Goal: Task Accomplishment & Management: Complete application form

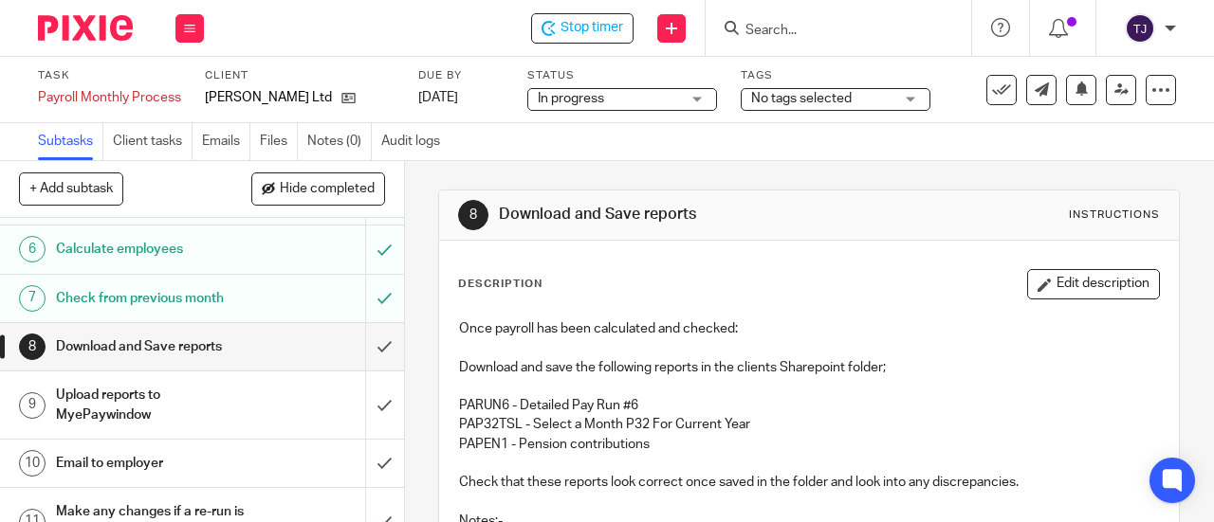
scroll to position [284, 0]
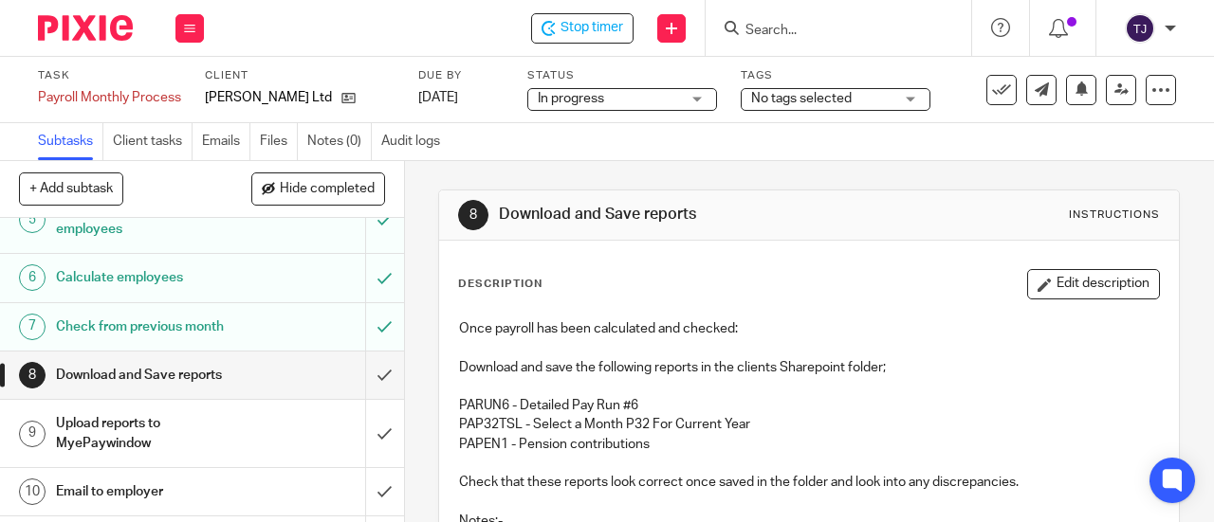
click at [182, 278] on h1 "Calculate employees" at bounding box center [152, 278] width 193 height 28
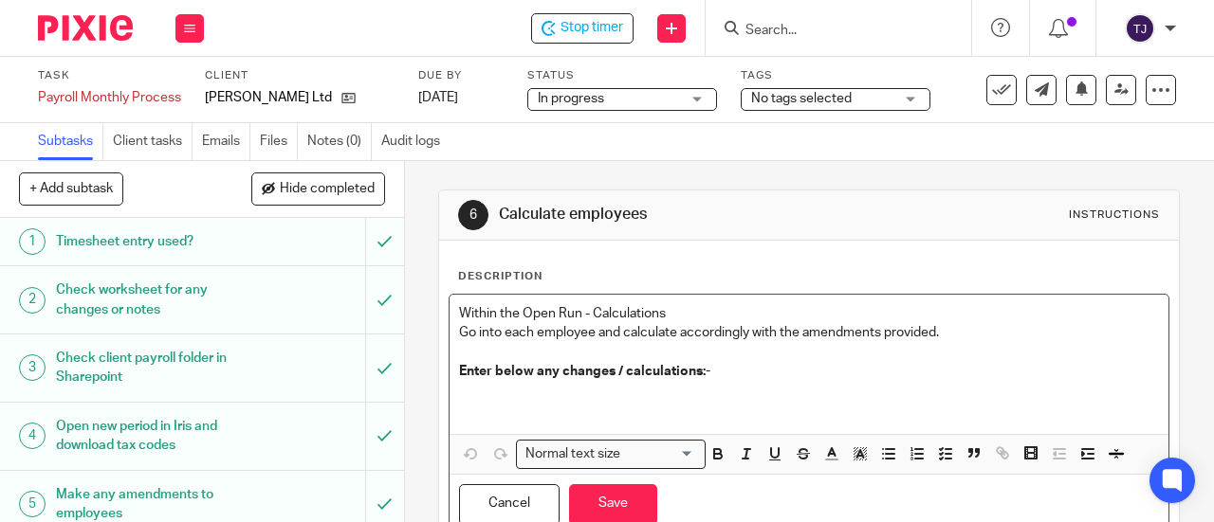
click at [459, 388] on p at bounding box center [809, 400] width 700 height 39
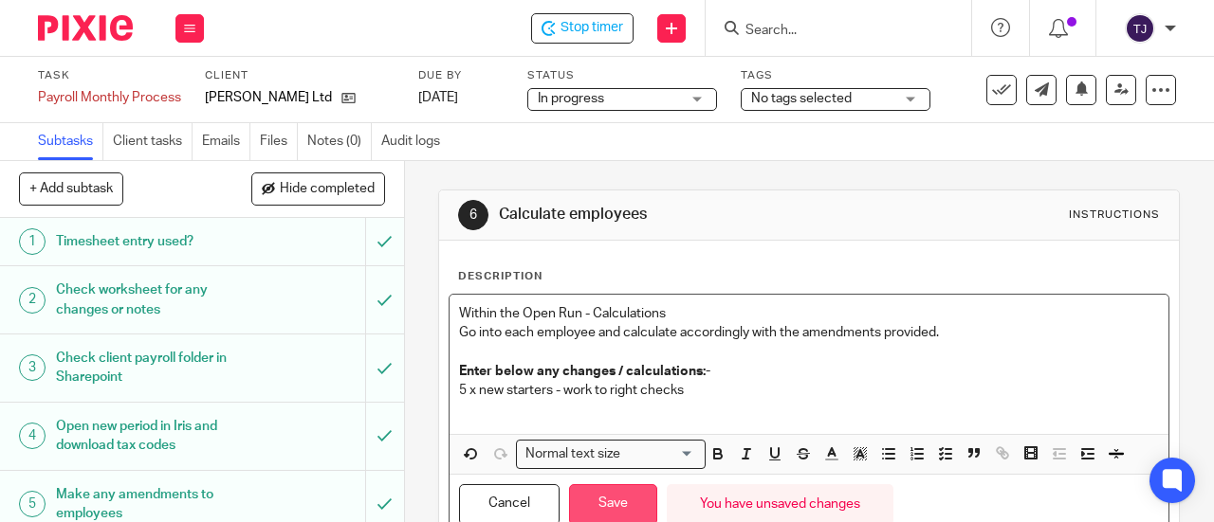
click at [582, 507] on button "Save" at bounding box center [613, 504] width 88 height 41
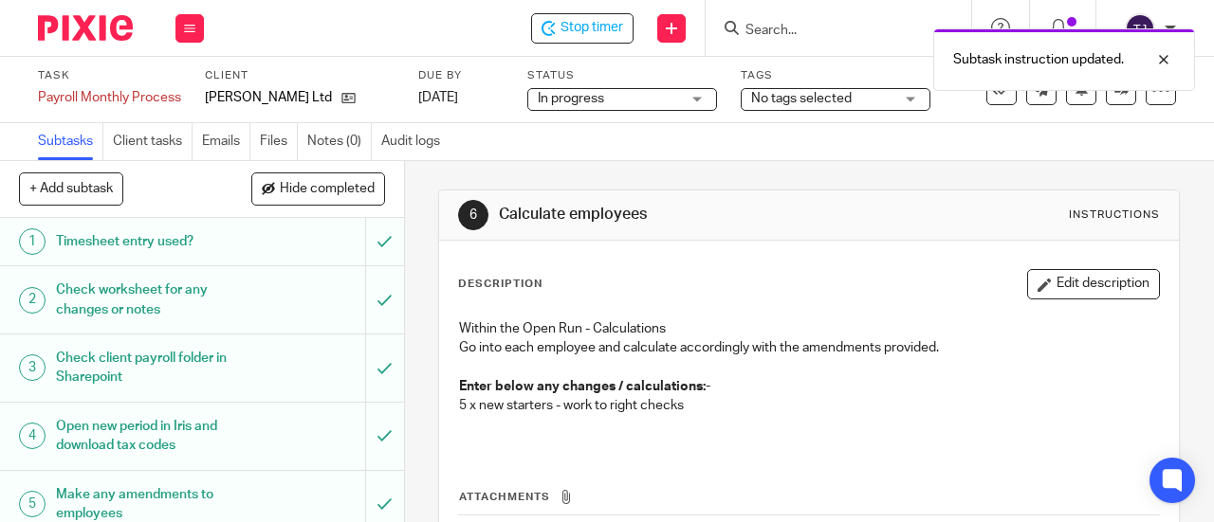
click at [609, 501] on th "Attachments" at bounding box center [809, 501] width 702 height 27
click at [324, 199] on button "Hide completed" at bounding box center [318, 189] width 134 height 32
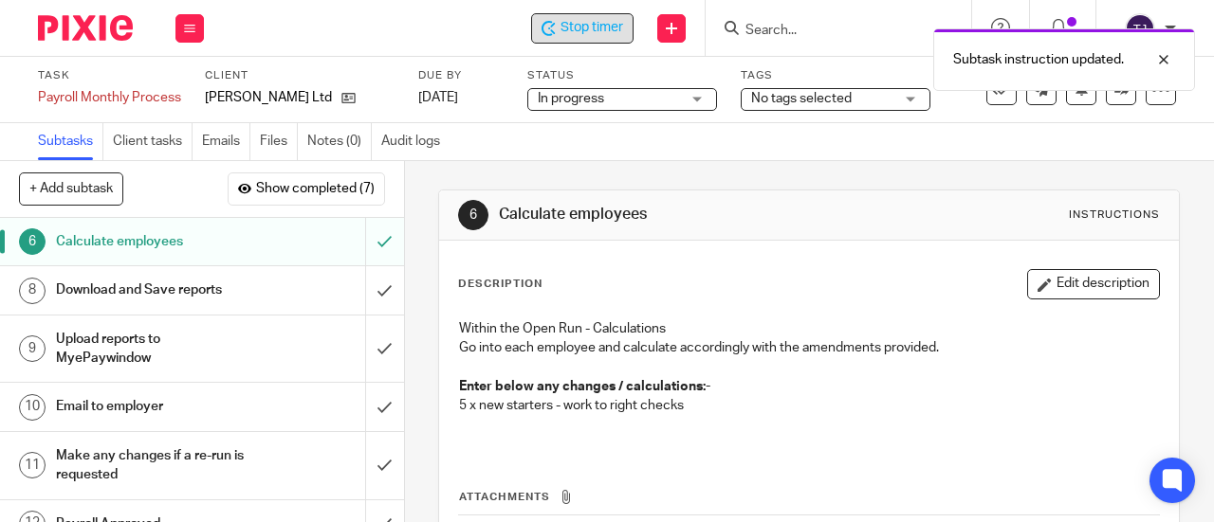
click at [586, 22] on span "Stop timer" at bounding box center [591, 28] width 63 height 20
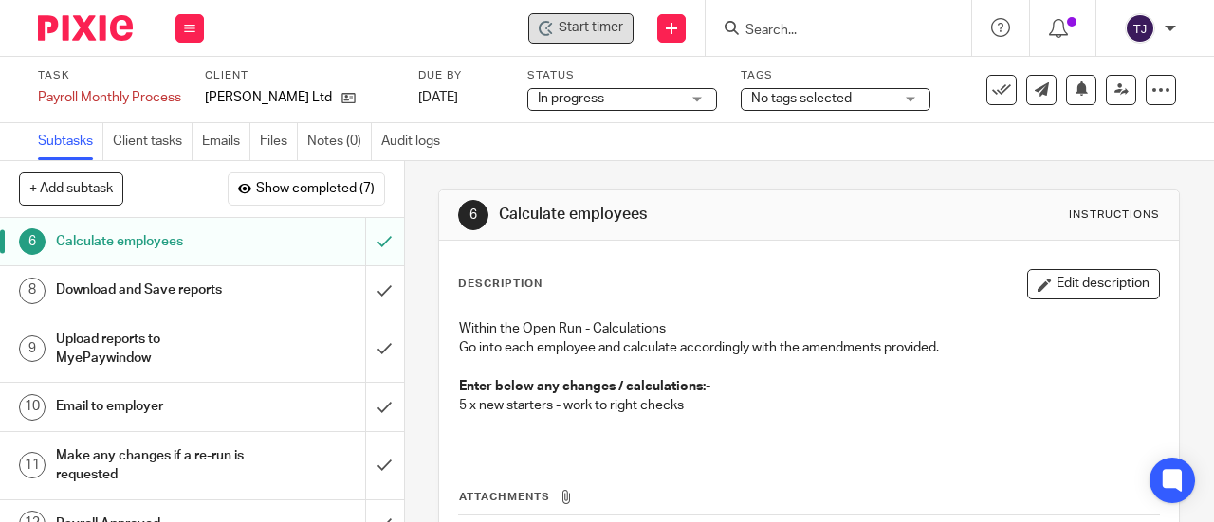
click at [782, 29] on input "Search" at bounding box center [828, 31] width 171 height 17
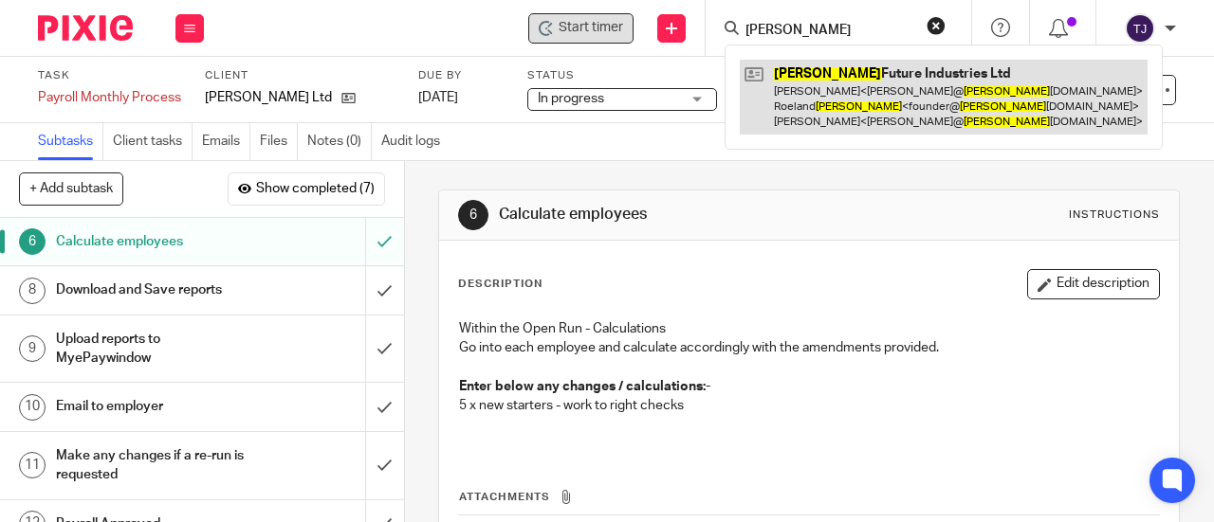
type input "decorte"
click at [790, 71] on link at bounding box center [944, 97] width 408 height 75
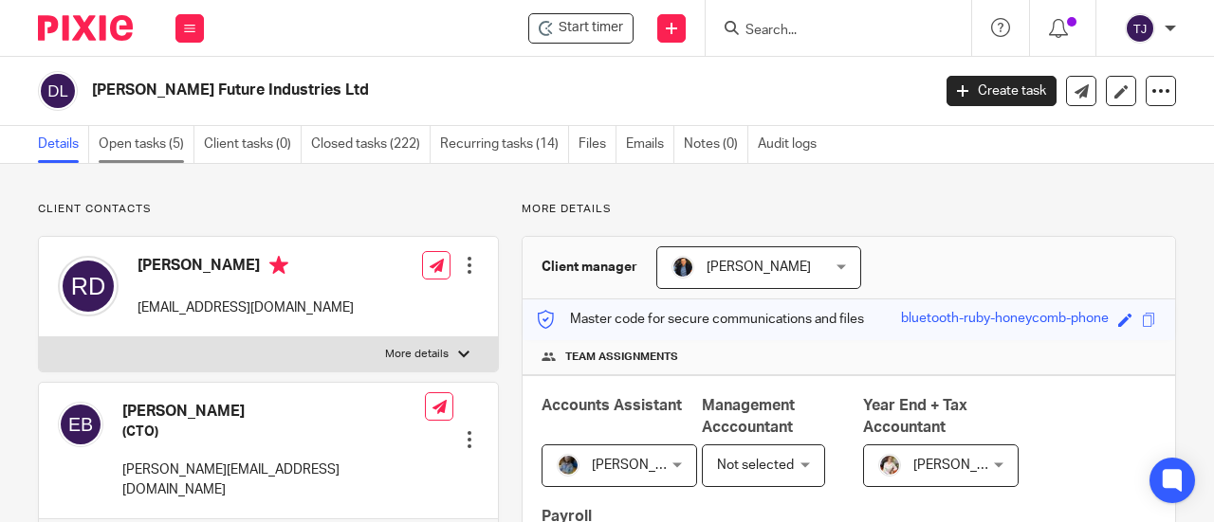
click at [142, 143] on link "Open tasks (5)" at bounding box center [147, 144] width 96 height 37
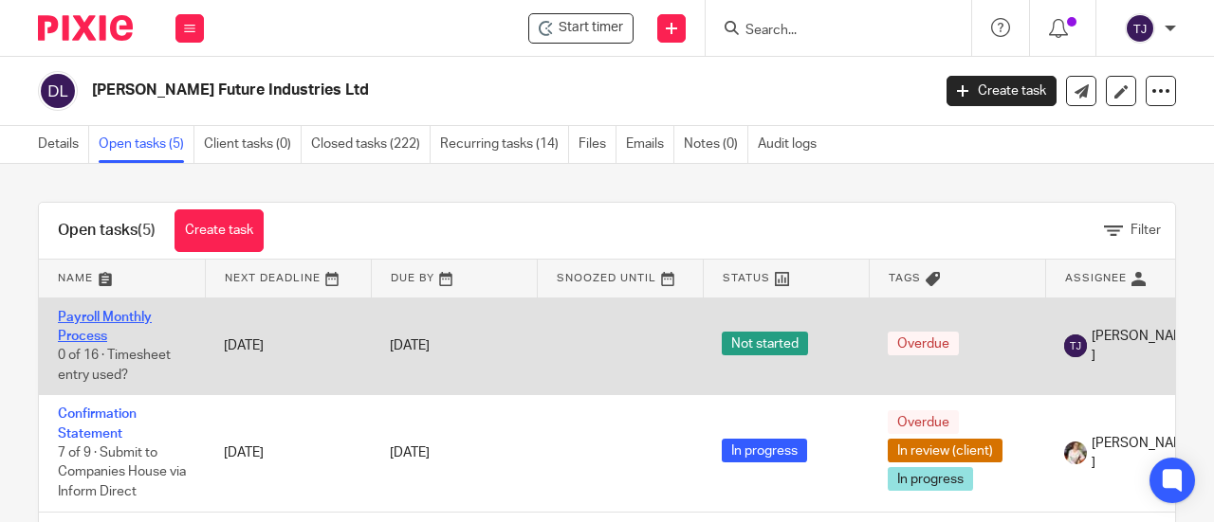
click at [112, 311] on link "Payroll Monthly Process" at bounding box center [105, 327] width 94 height 32
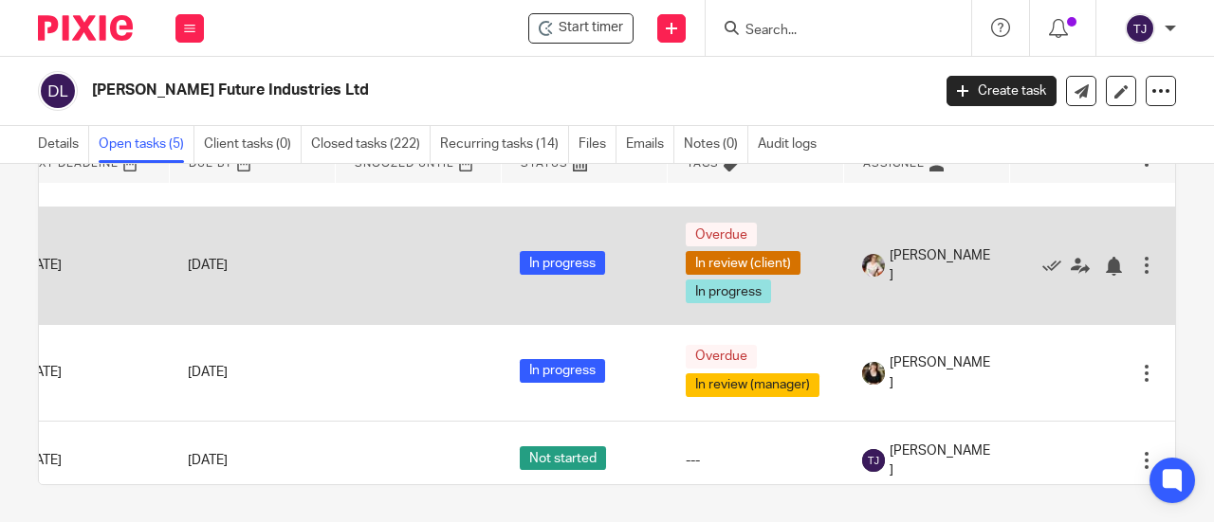
scroll to position [0, 245]
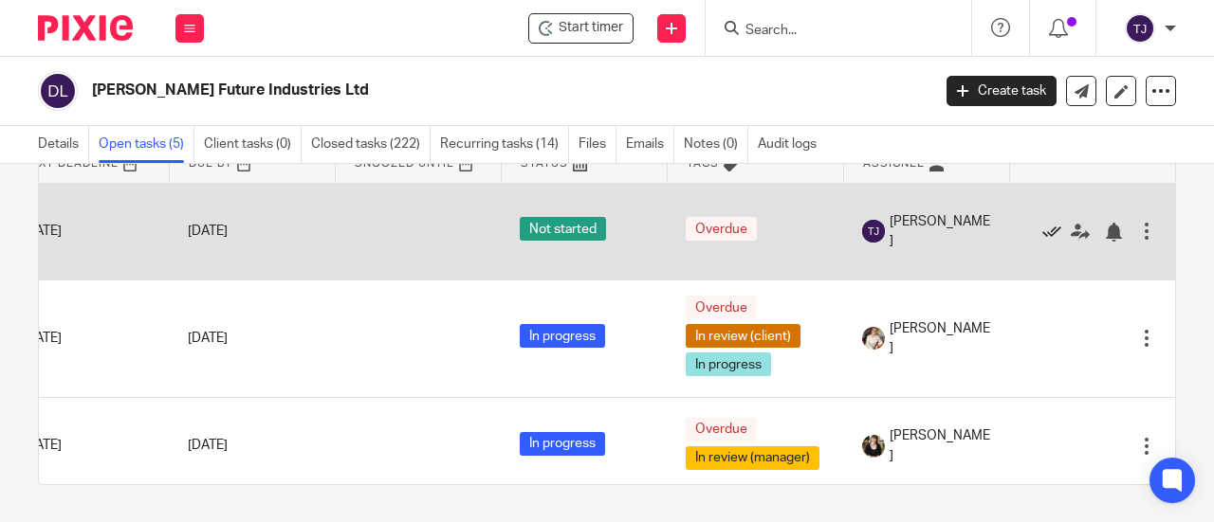
click at [1042, 229] on icon at bounding box center [1051, 232] width 19 height 19
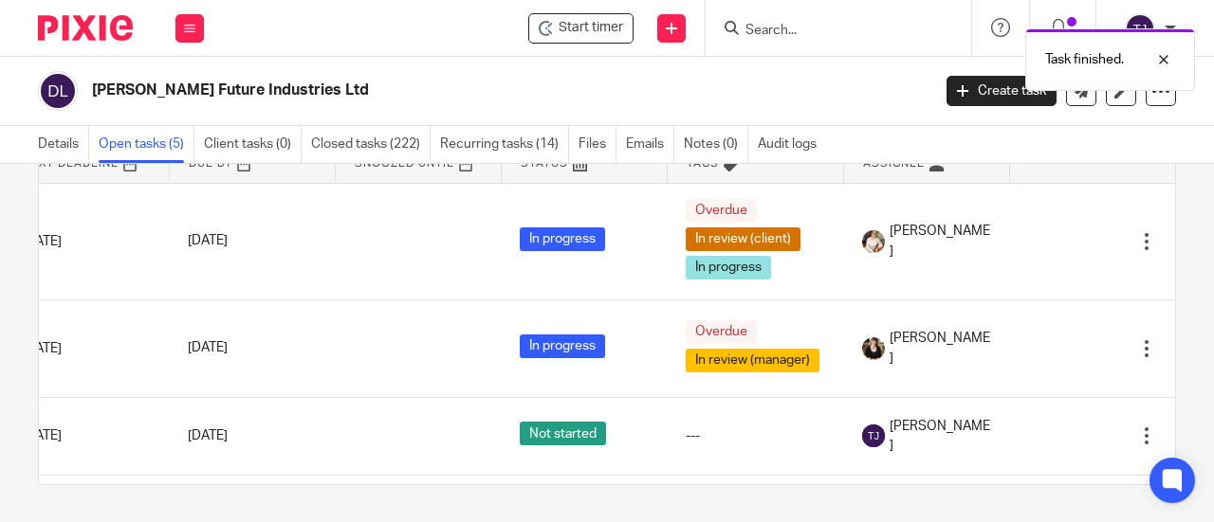
scroll to position [17, 0]
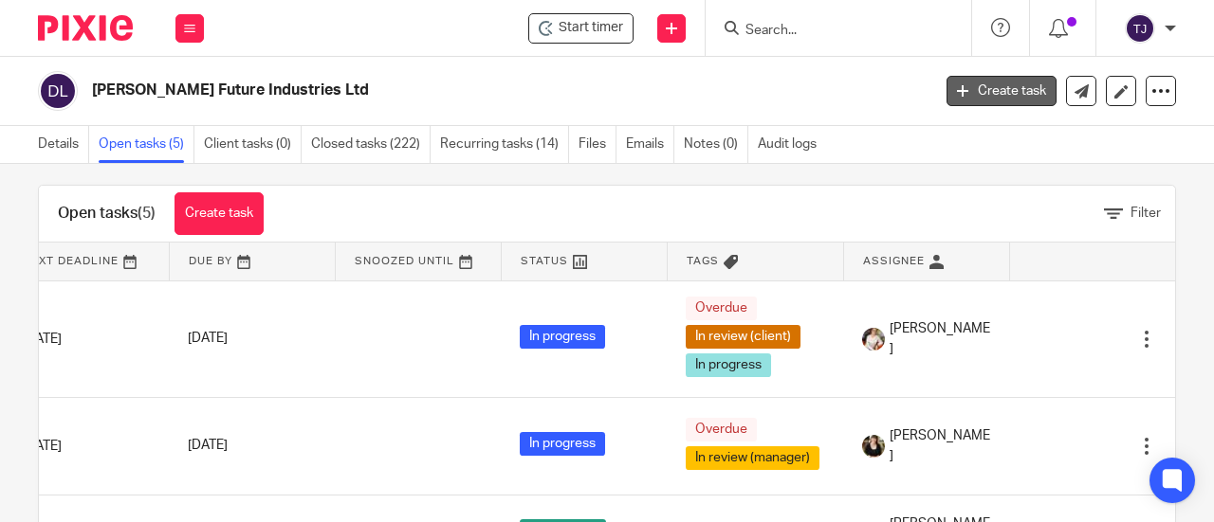
click at [977, 89] on link "Create task" at bounding box center [1001, 91] width 110 height 30
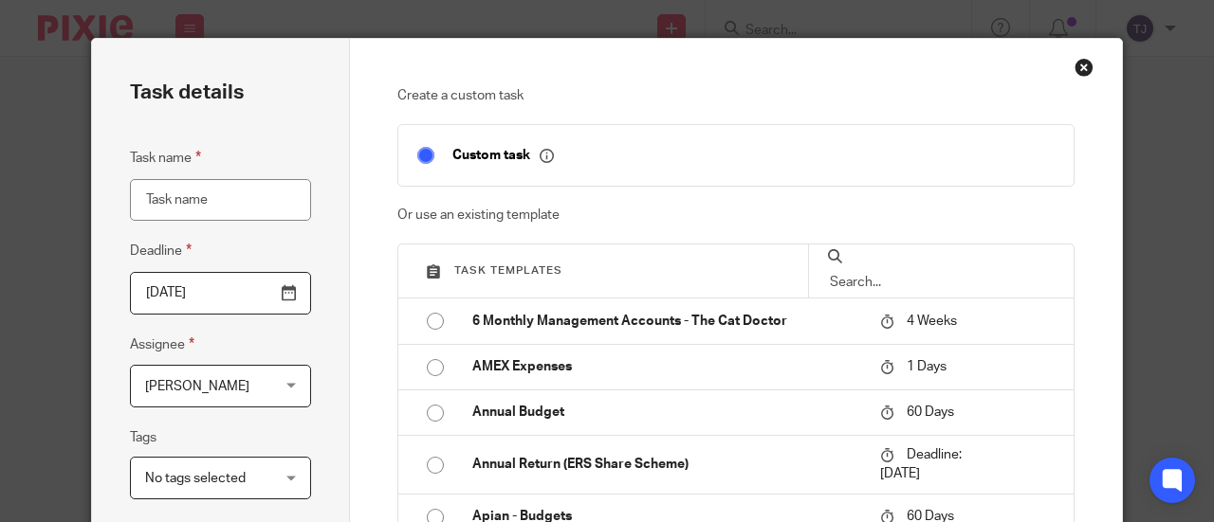
click at [941, 282] on div at bounding box center [940, 271] width 265 height 53
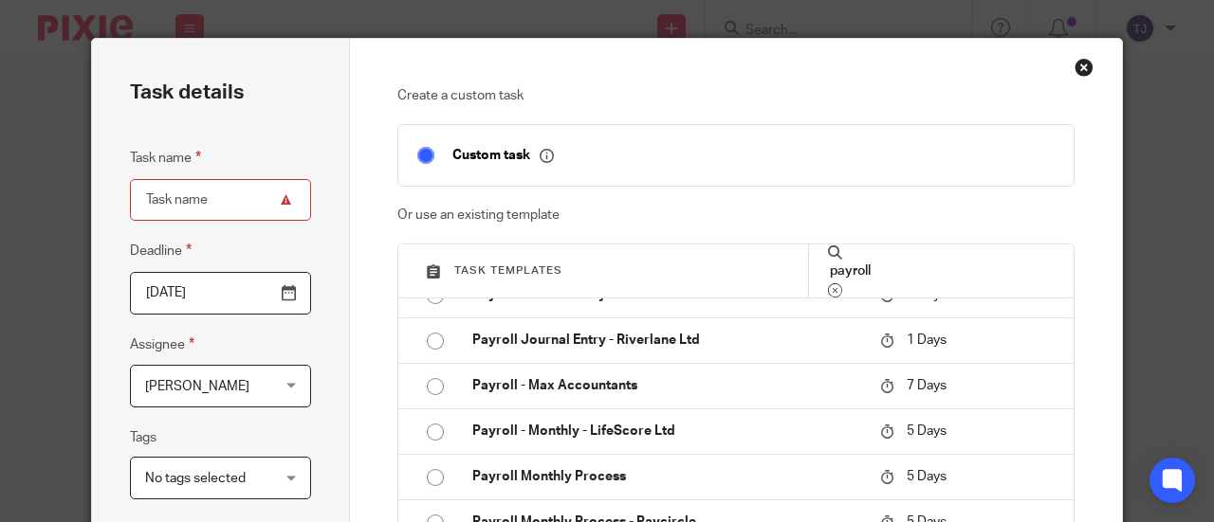
scroll to position [758, 0]
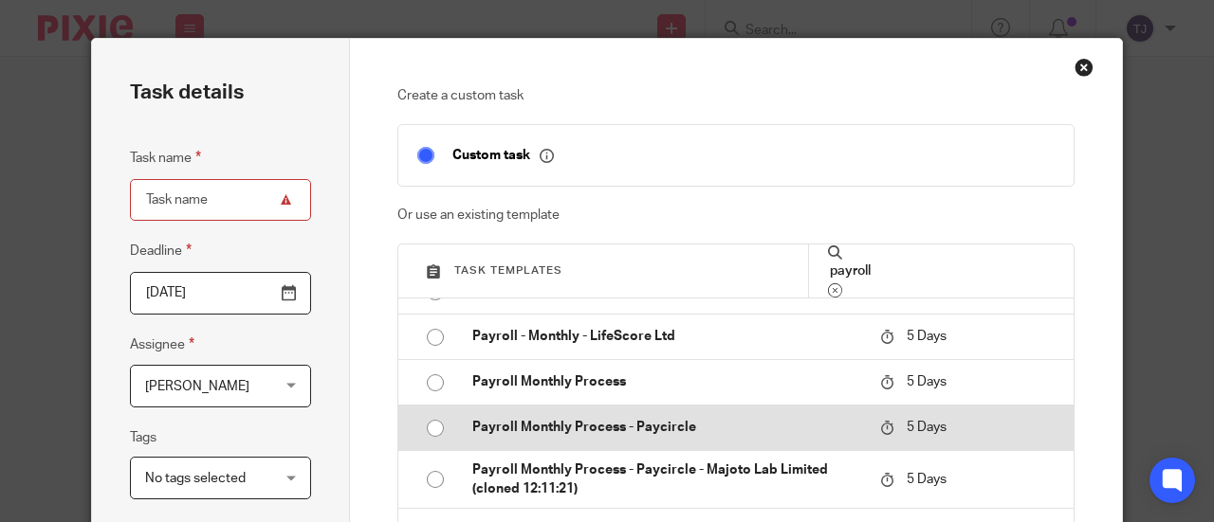
type input "payroll"
click at [425, 431] on input "radio" at bounding box center [435, 429] width 36 height 36
type input "2025-09-23"
type input "Payroll Monthly Process - Paycircle"
checkbox input "false"
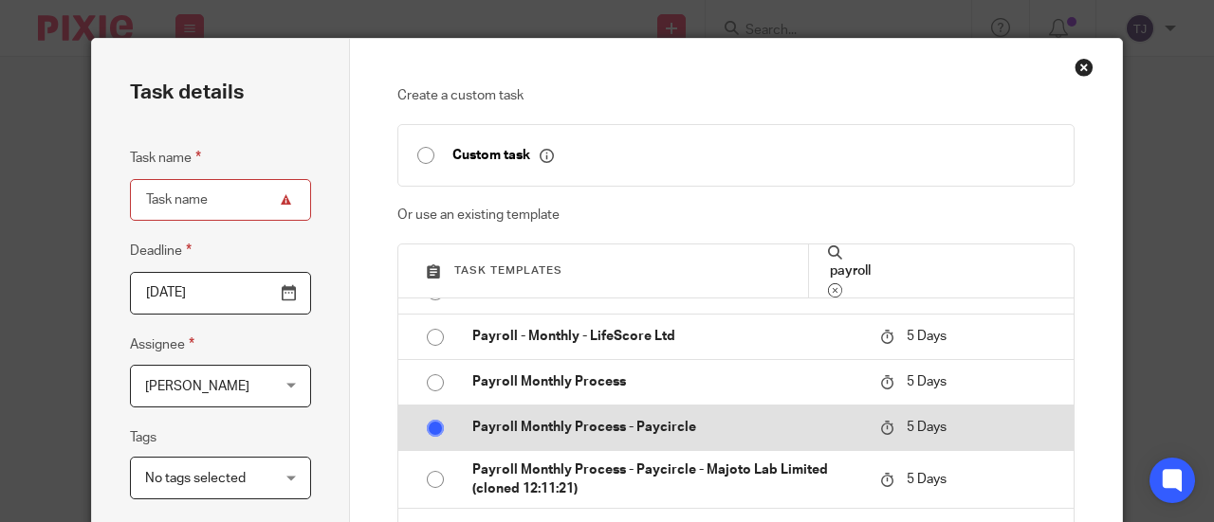
radio input "false"
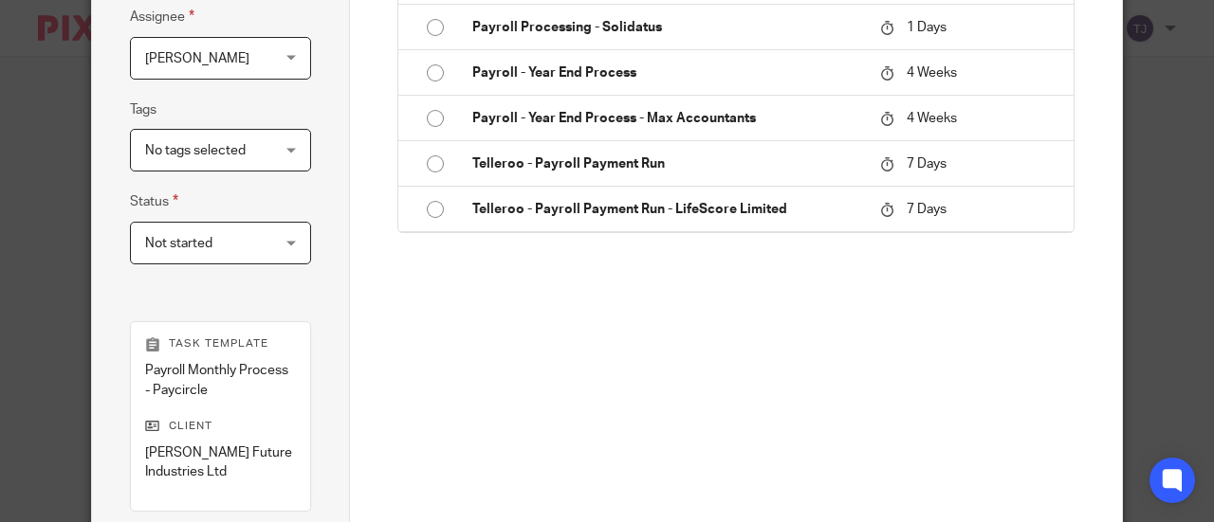
scroll to position [474, 0]
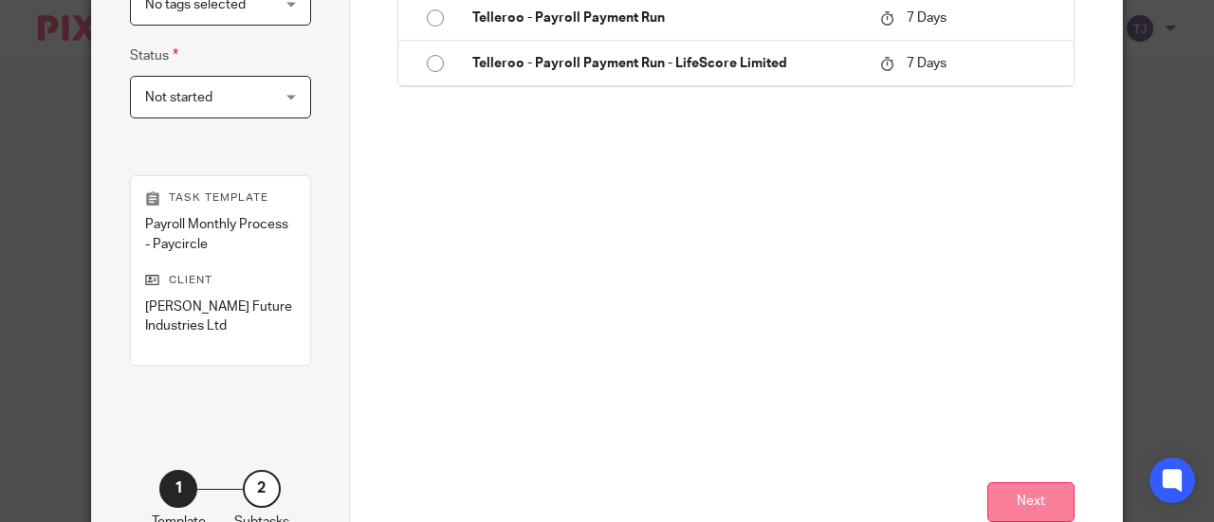
click at [1005, 492] on button "Next" at bounding box center [1030, 503] width 87 height 41
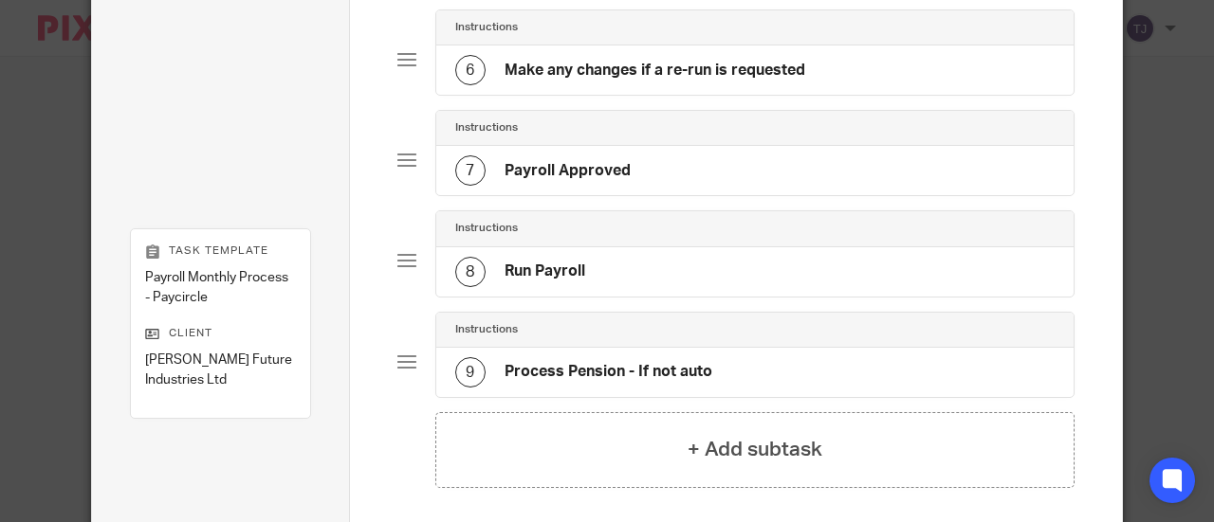
scroll to position [758, 0]
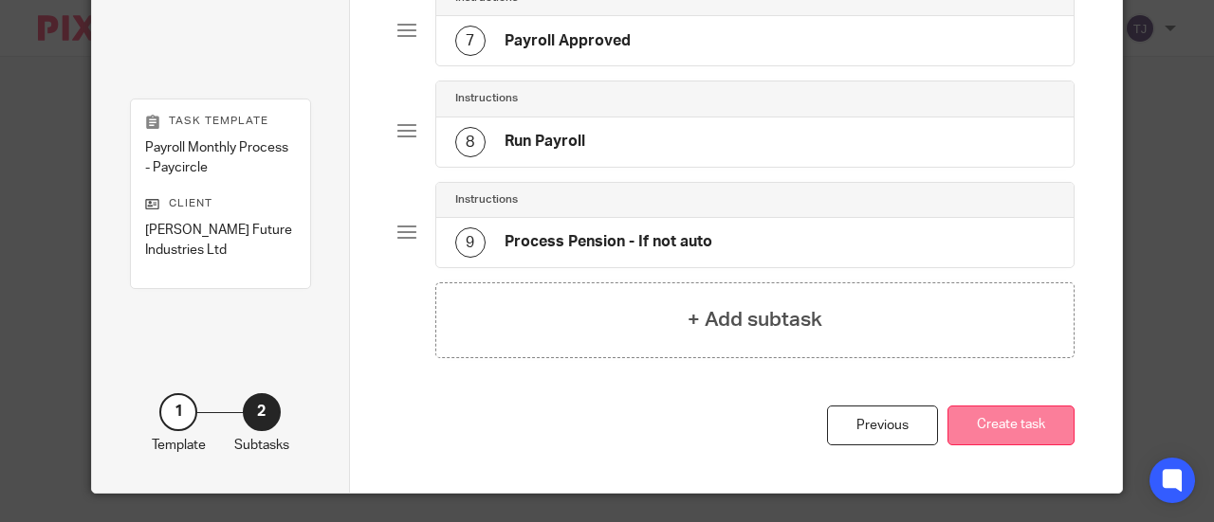
click at [1009, 417] on button "Create task" at bounding box center [1010, 426] width 127 height 41
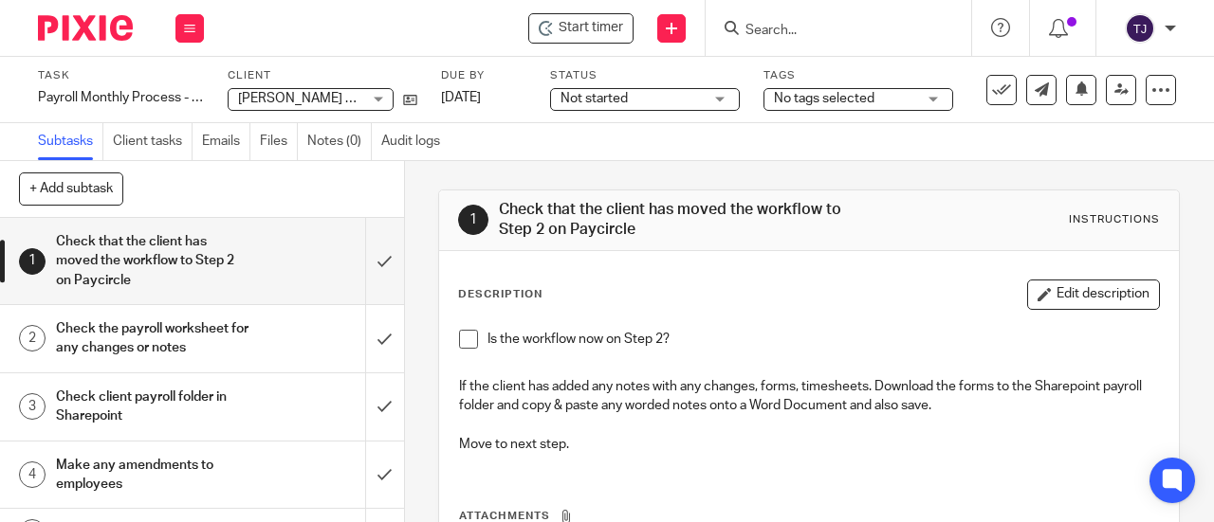
click at [762, 16] on div at bounding box center [837, 28] width 265 height 56
click at [757, 27] on input "Search" at bounding box center [828, 31] width 171 height 17
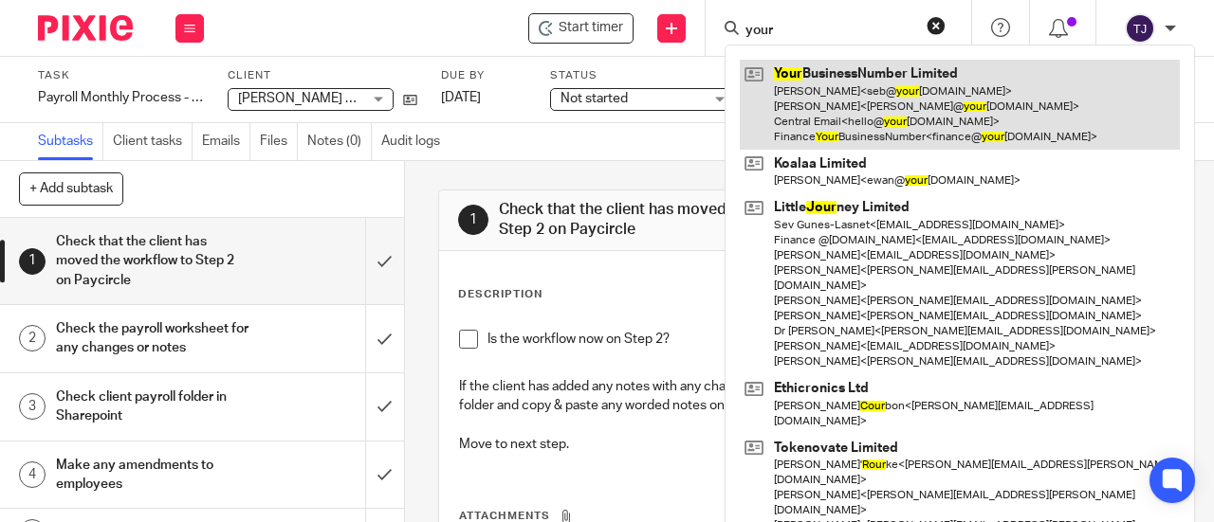
type input "your"
click at [880, 75] on link at bounding box center [960, 105] width 440 height 90
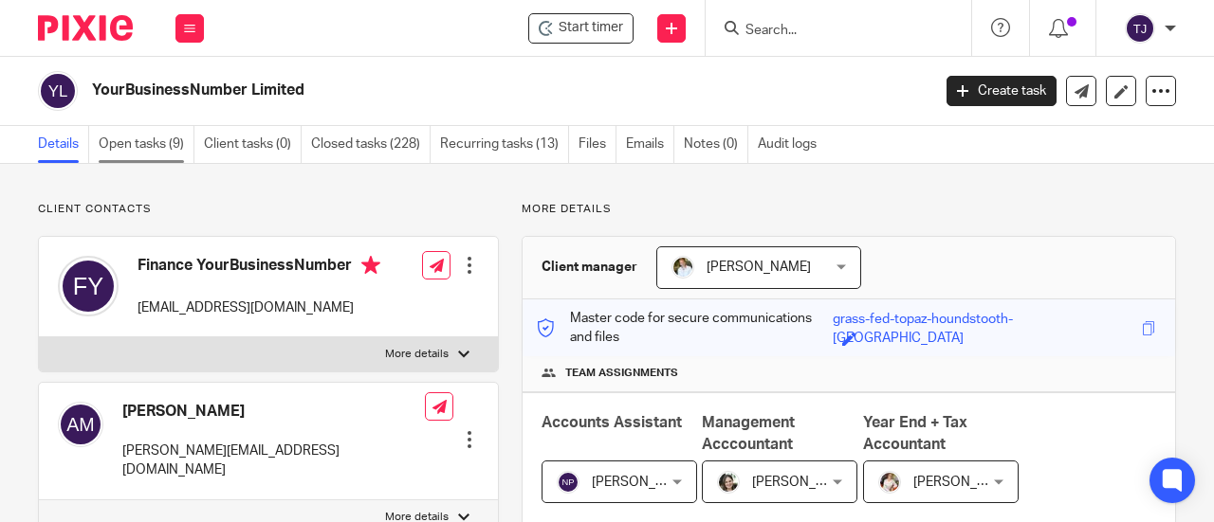
click at [136, 161] on link "Open tasks (9)" at bounding box center [147, 144] width 96 height 37
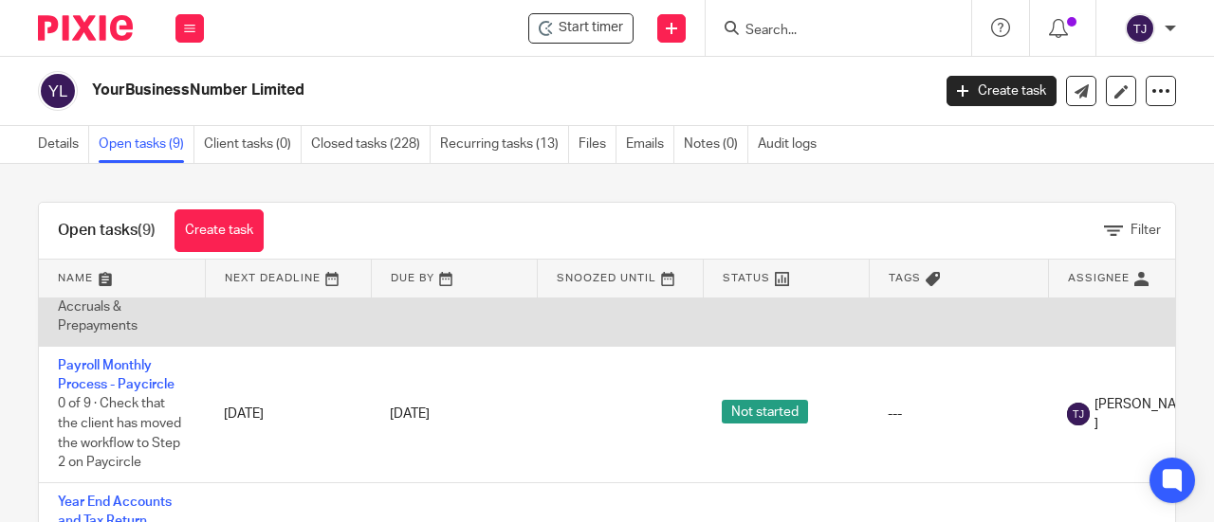
scroll to position [853, 0]
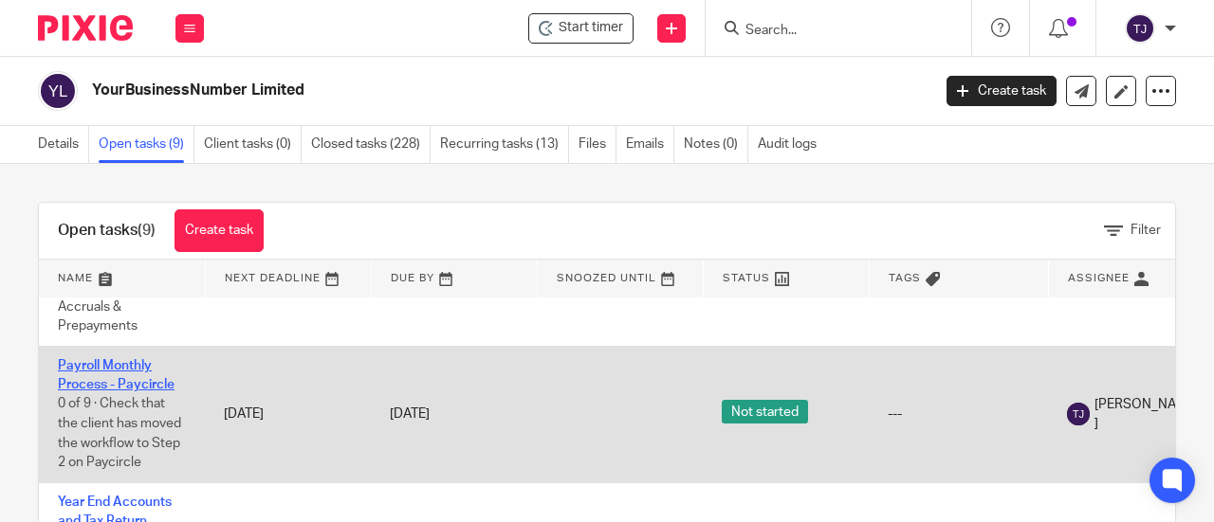
click at [123, 359] on link "Payroll Monthly Process - Paycircle" at bounding box center [116, 375] width 117 height 32
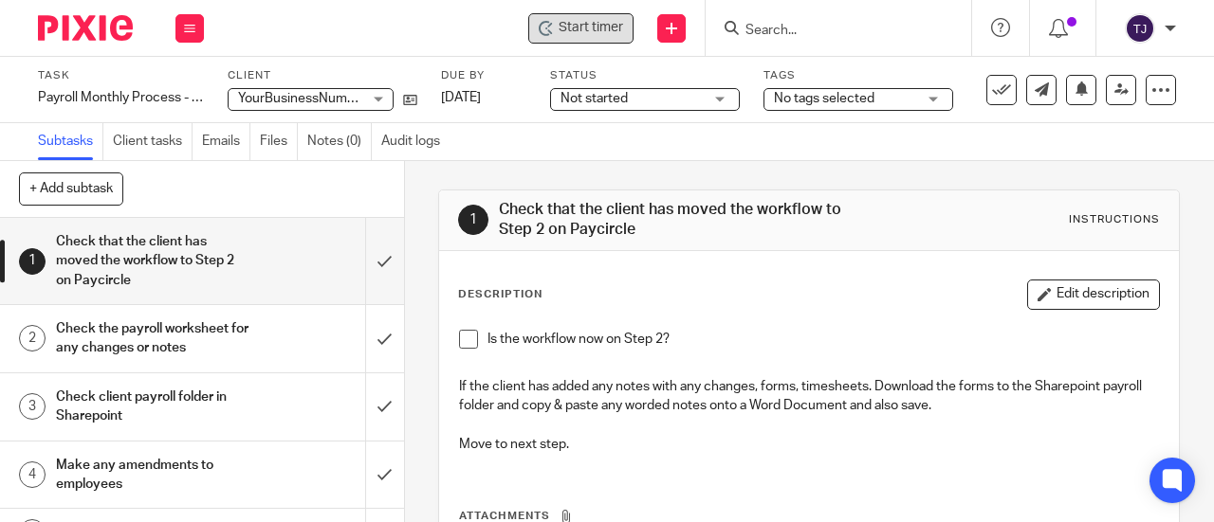
click at [590, 28] on span "Start timer" at bounding box center [590, 28] width 64 height 20
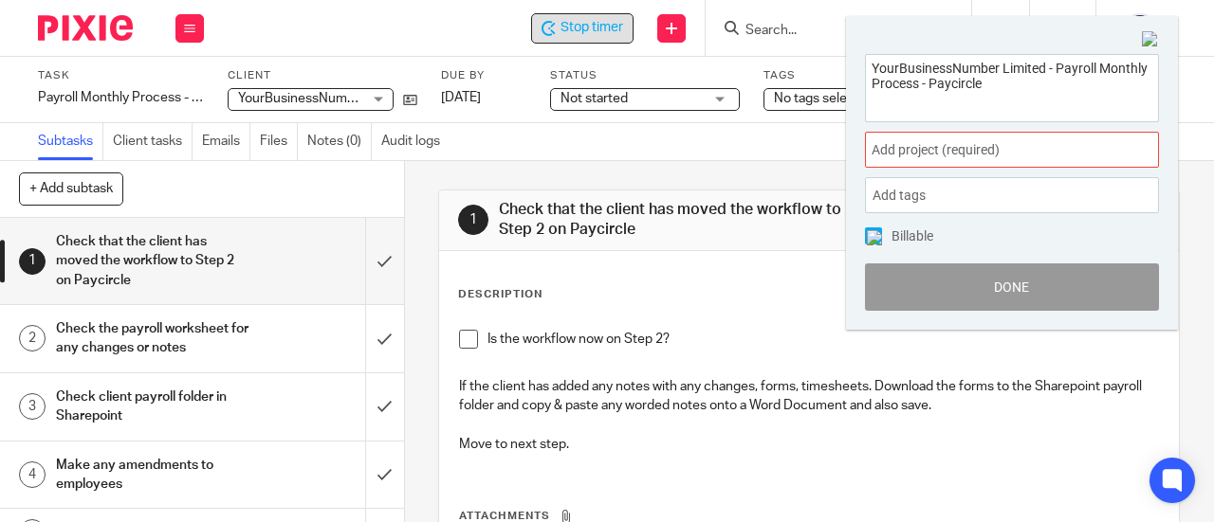
click at [990, 156] on span "Add project (required) :" at bounding box center [990, 150] width 239 height 20
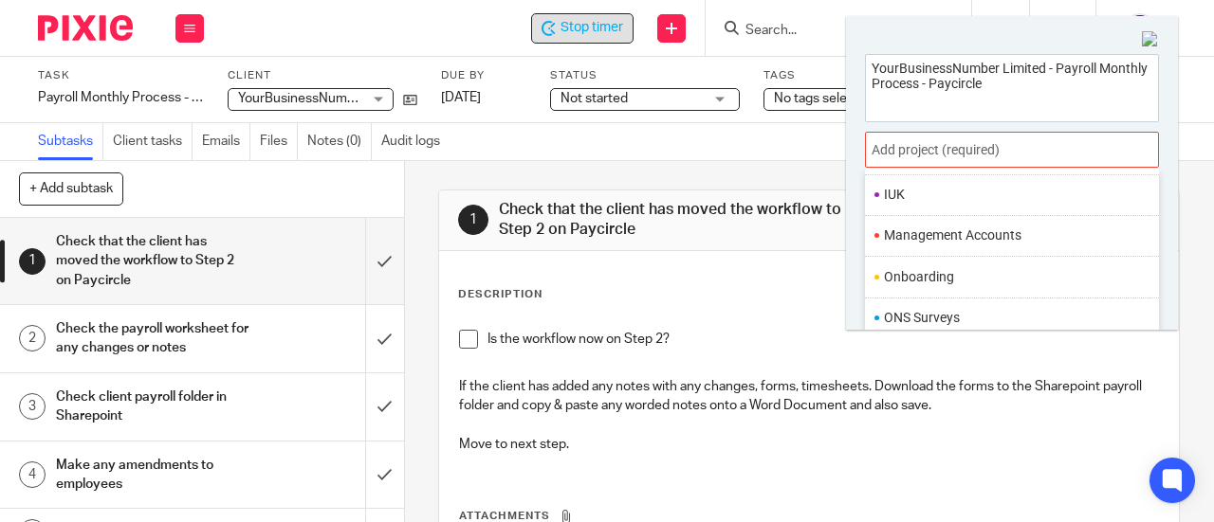
scroll to position [664, 0]
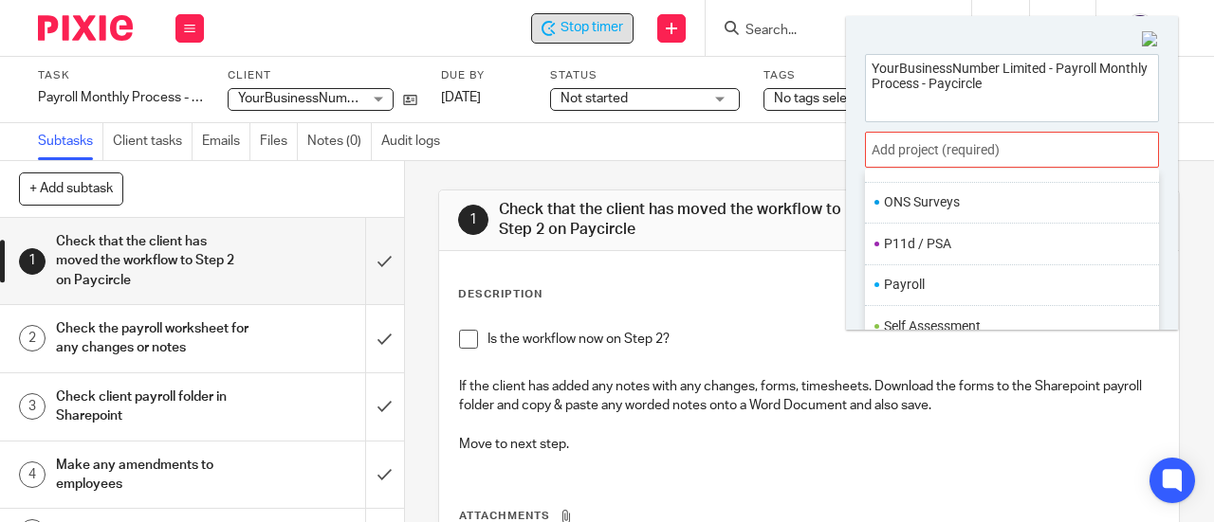
click at [1003, 275] on li "Payroll" at bounding box center [1007, 285] width 247 height 20
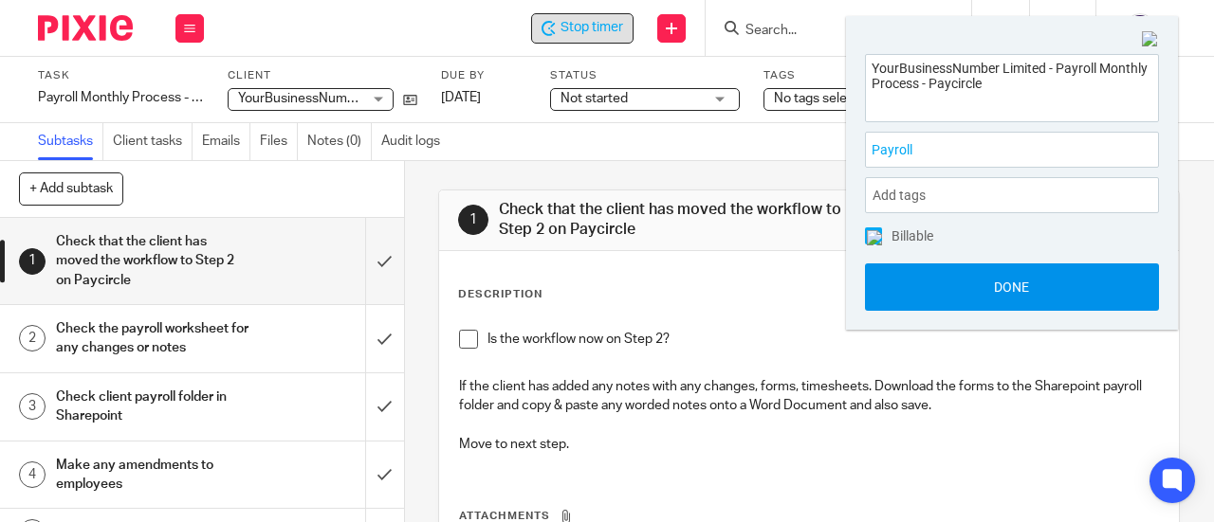
click at [1014, 291] on button "Done" at bounding box center [1012, 287] width 294 height 47
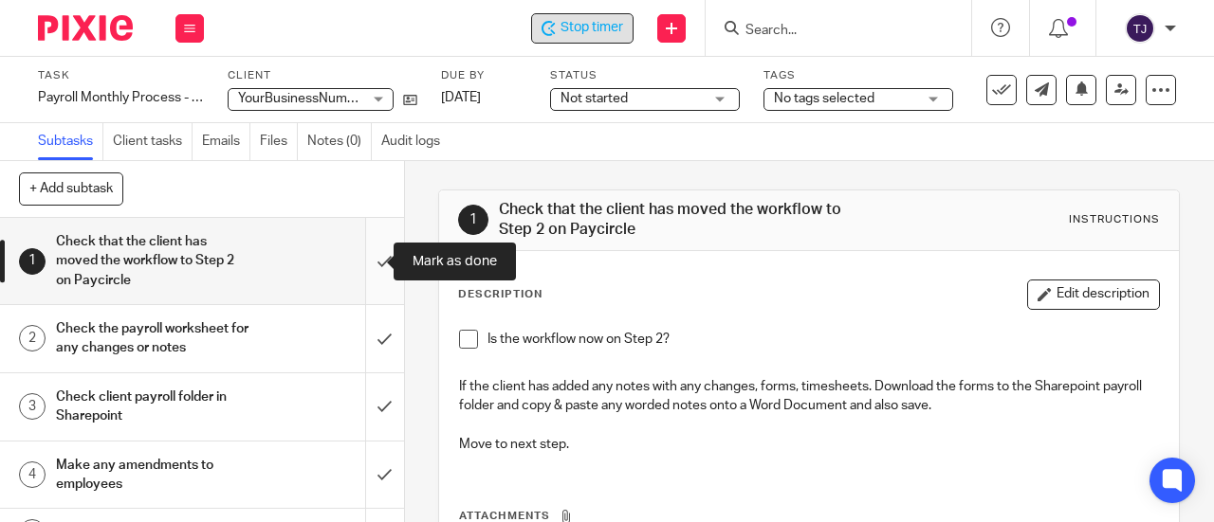
click at [365, 261] on input "submit" at bounding box center [202, 261] width 404 height 86
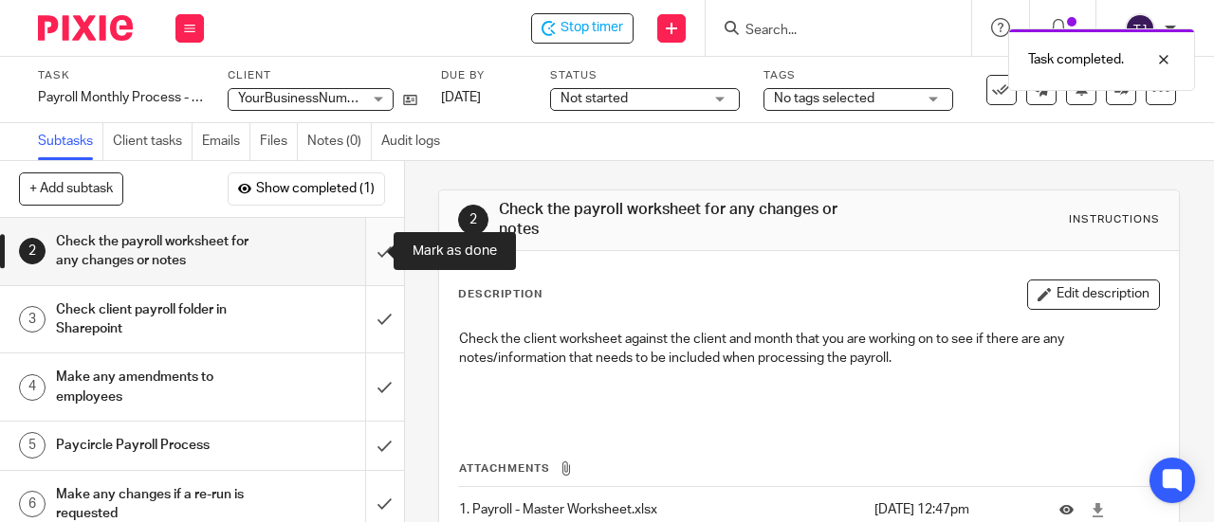
click at [360, 252] on input "submit" at bounding box center [202, 251] width 404 height 67
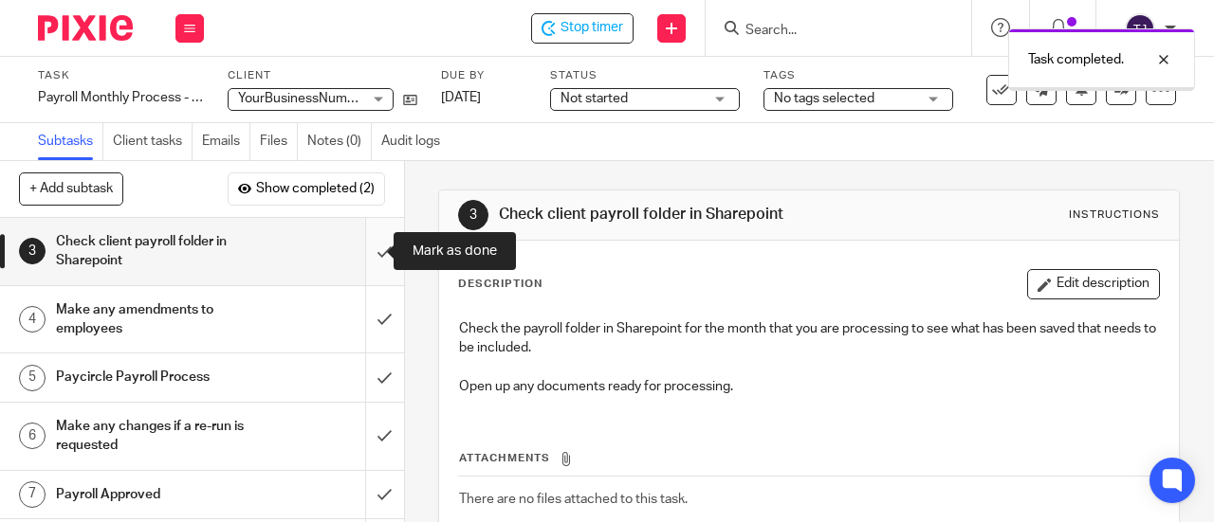
drag, startPoint x: 0, startPoint y: 0, endPoint x: 360, endPoint y: 256, distance: 442.0
click at [360, 256] on input "submit" at bounding box center [202, 251] width 404 height 67
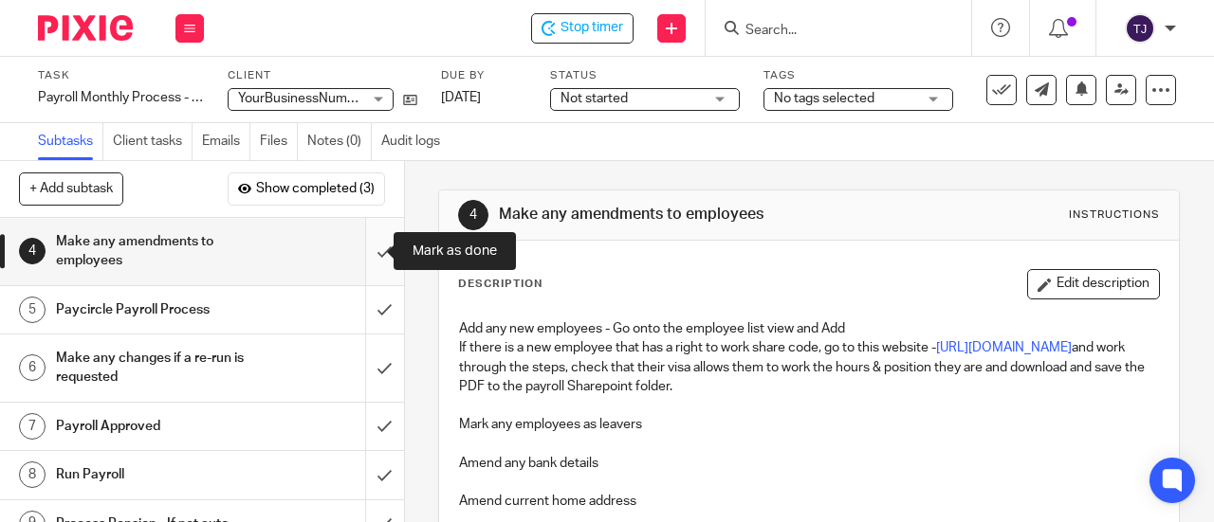
click at [371, 247] on input "submit" at bounding box center [202, 251] width 404 height 67
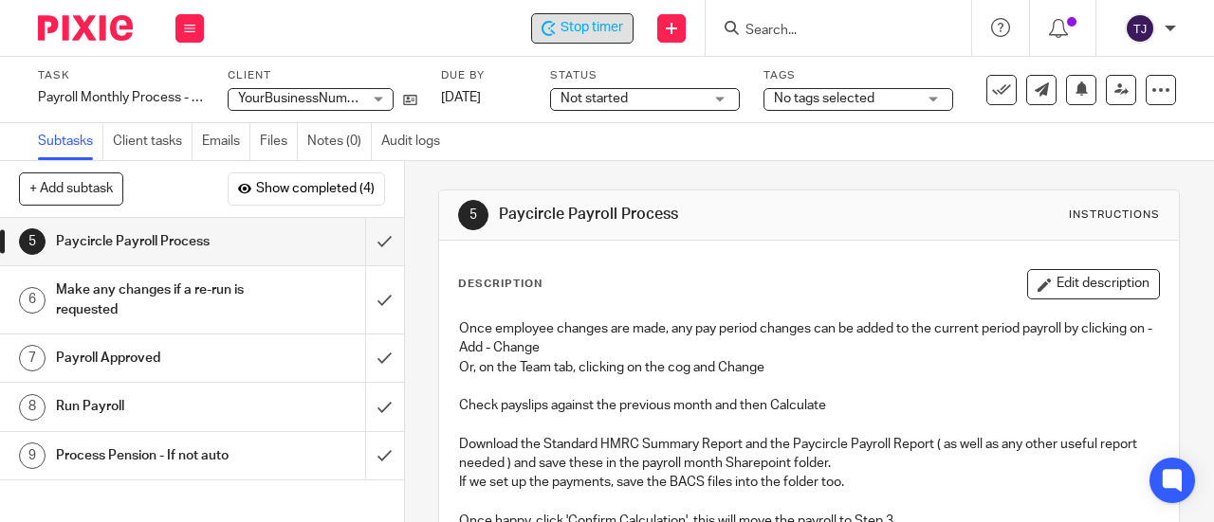
click at [586, 34] on span "Stop timer" at bounding box center [591, 28] width 63 height 20
click at [793, 33] on input "Search" at bounding box center [828, 31] width 171 height 17
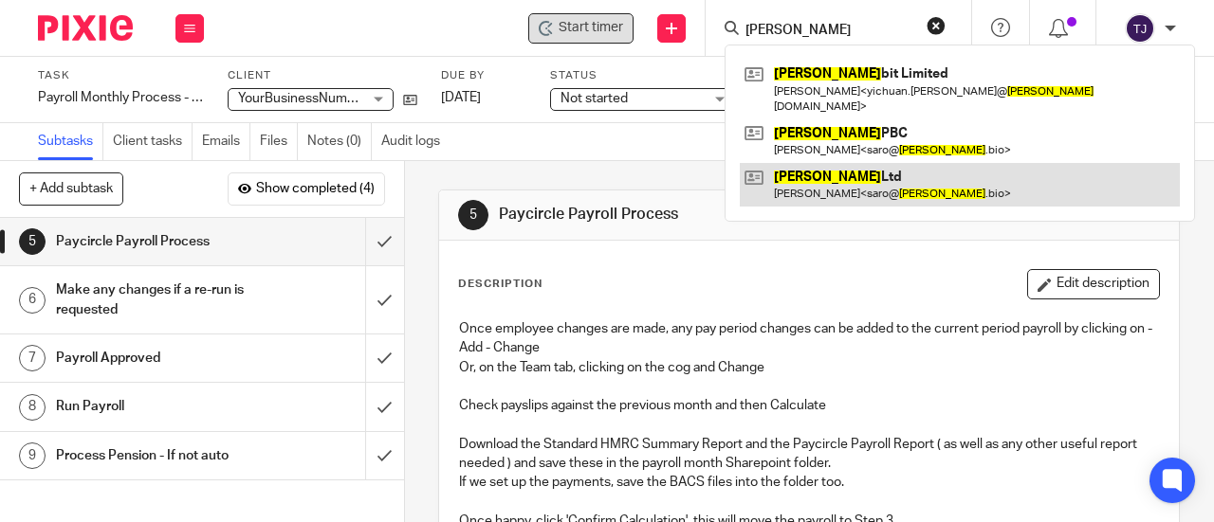
type input "[PERSON_NAME]"
click at [792, 169] on link at bounding box center [960, 185] width 440 height 44
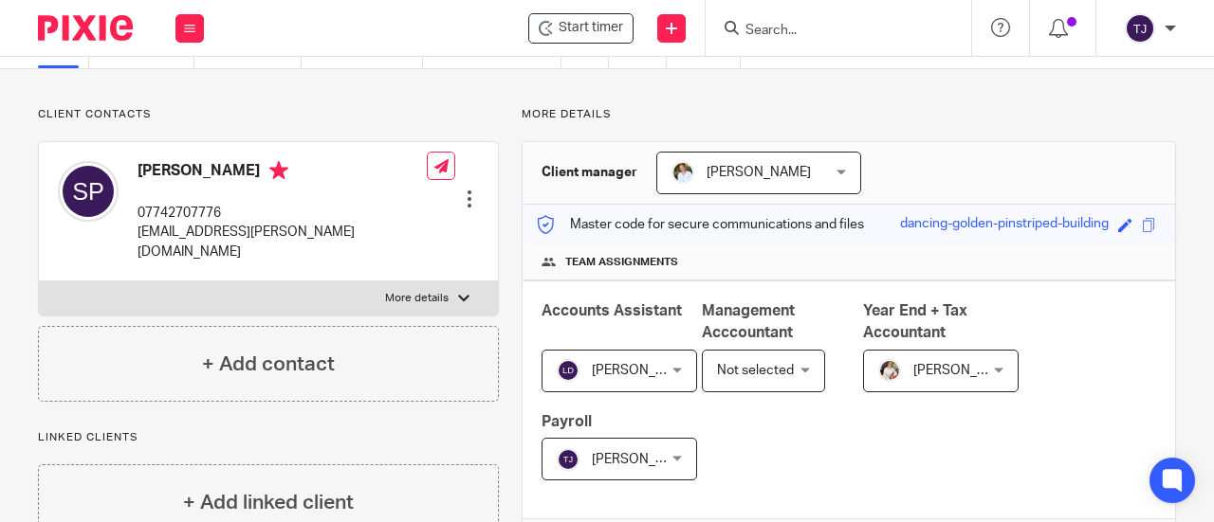
scroll to position [190, 0]
